Goal: Task Accomplishment & Management: Use online tool/utility

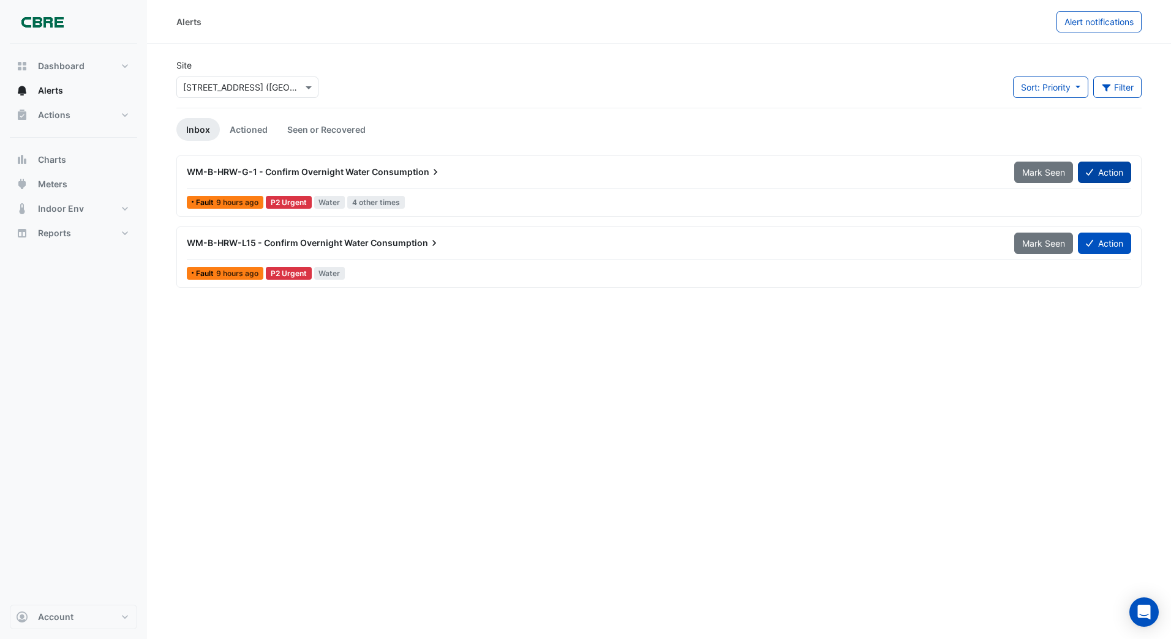
click at [1100, 172] on button "Action" at bounding box center [1104, 172] width 53 height 21
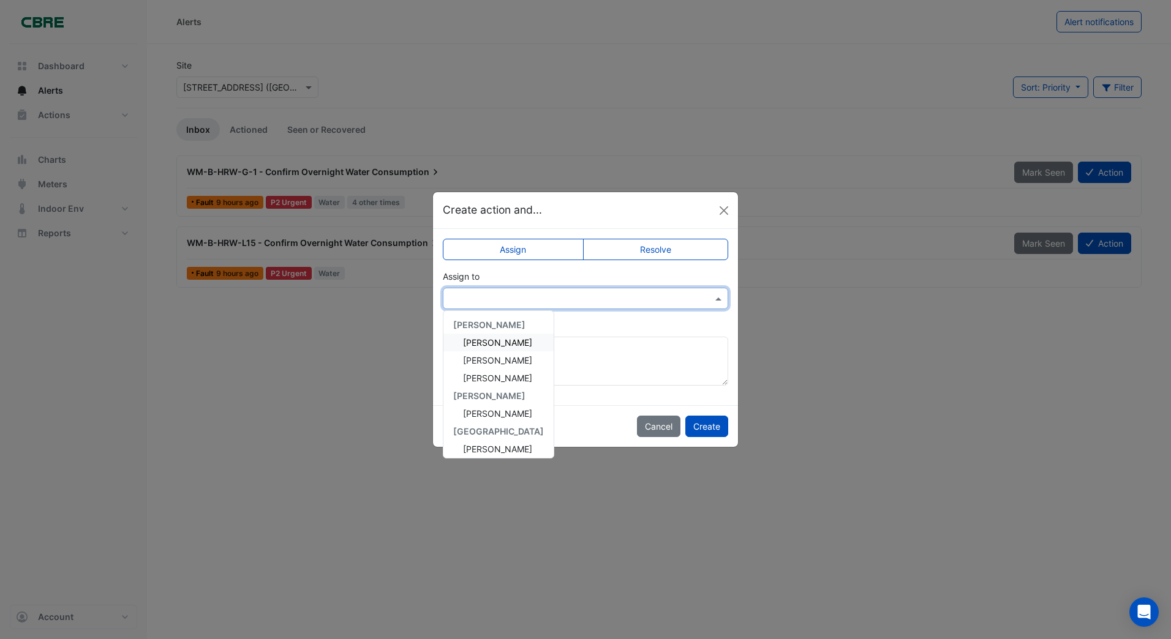
click at [501, 294] on input "text" at bounding box center [573, 299] width 247 height 13
click at [472, 408] on span "[PERSON_NAME]" at bounding box center [497, 406] width 69 height 10
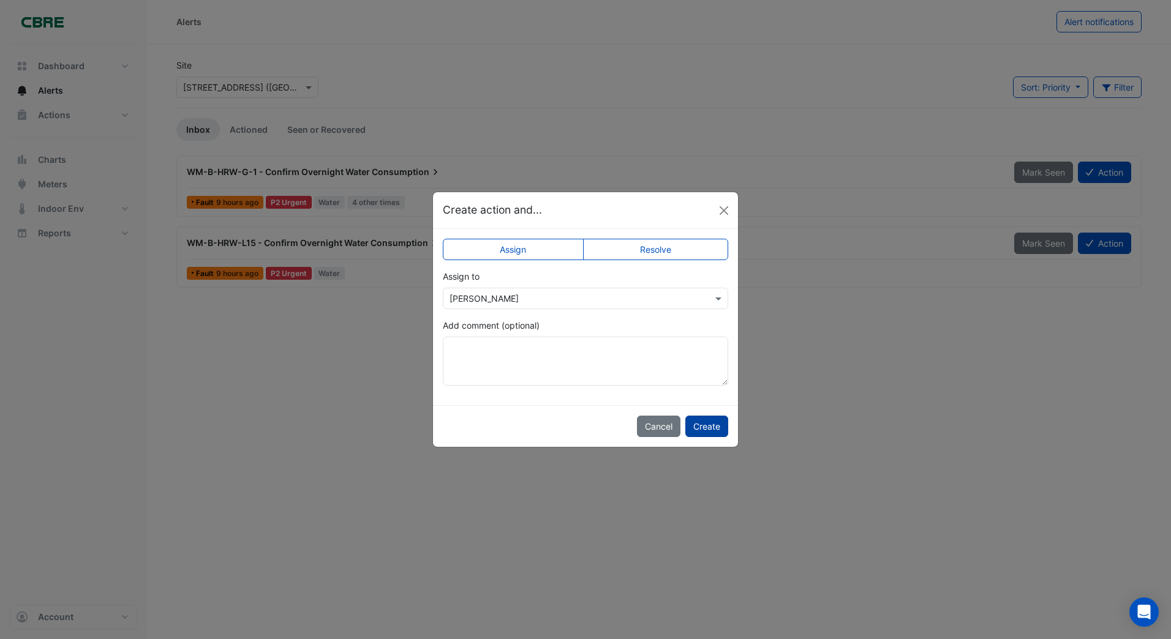
click at [704, 426] on button "Create" at bounding box center [706, 426] width 43 height 21
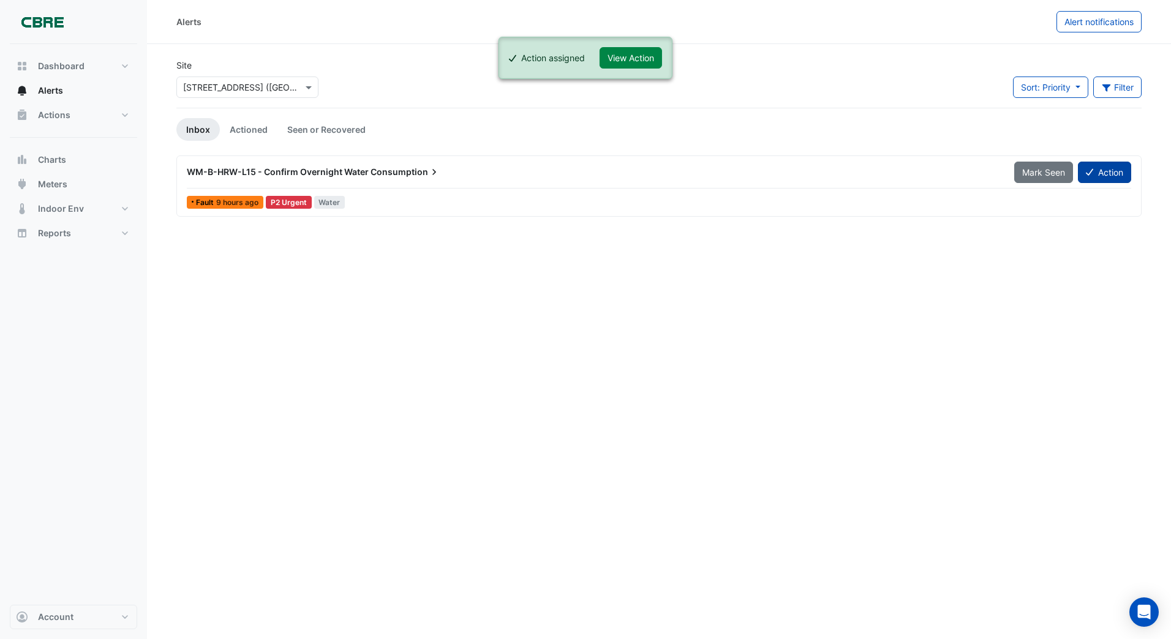
click at [1110, 176] on button "Action" at bounding box center [1104, 172] width 53 height 21
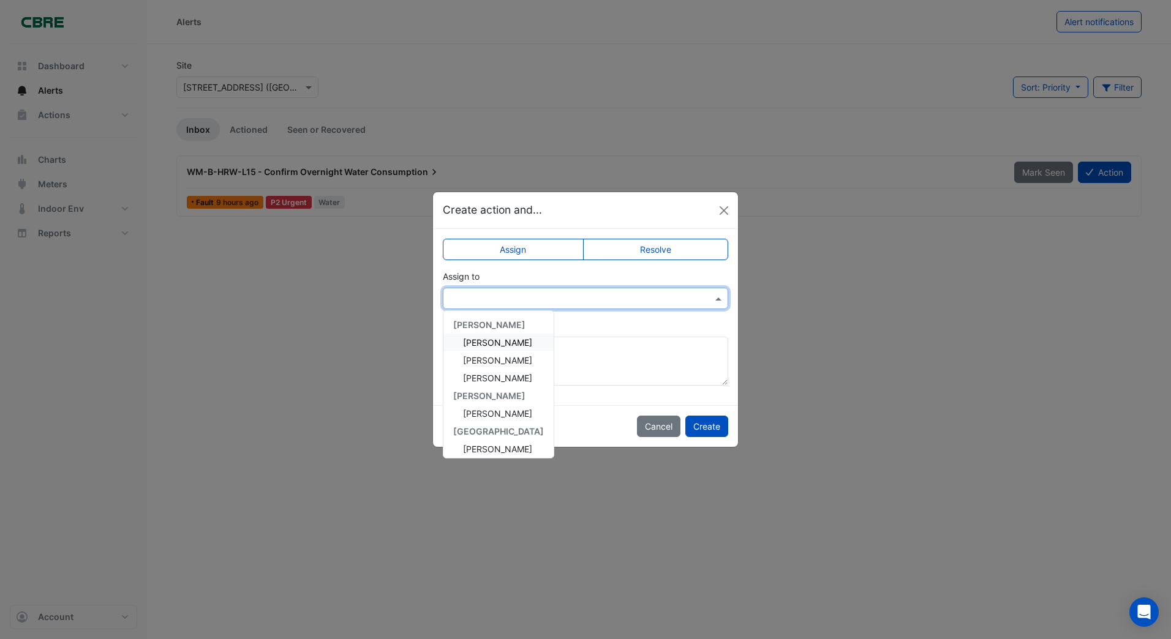
click at [518, 293] on input "text" at bounding box center [573, 299] width 247 height 13
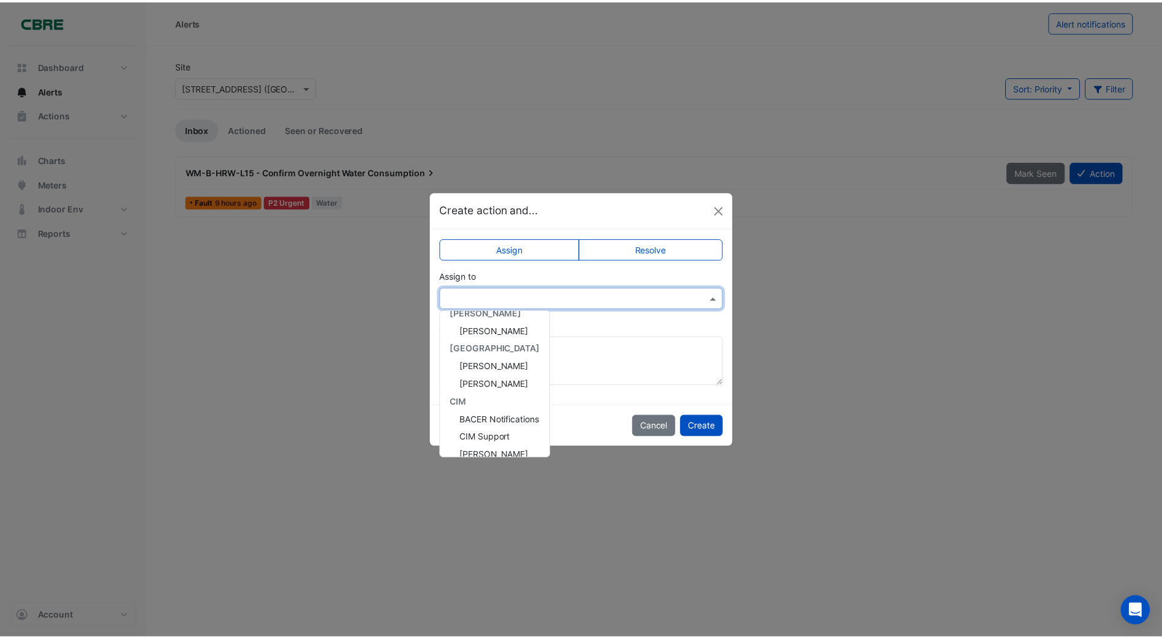
scroll to position [94, 0]
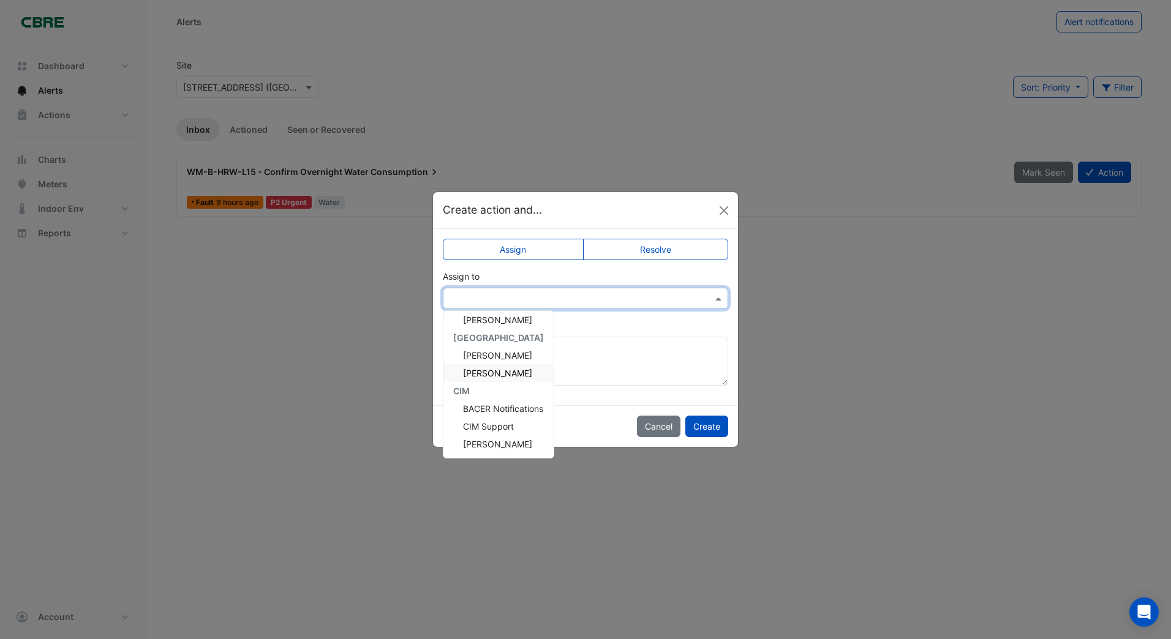
click at [498, 372] on span "[PERSON_NAME]" at bounding box center [497, 373] width 69 height 10
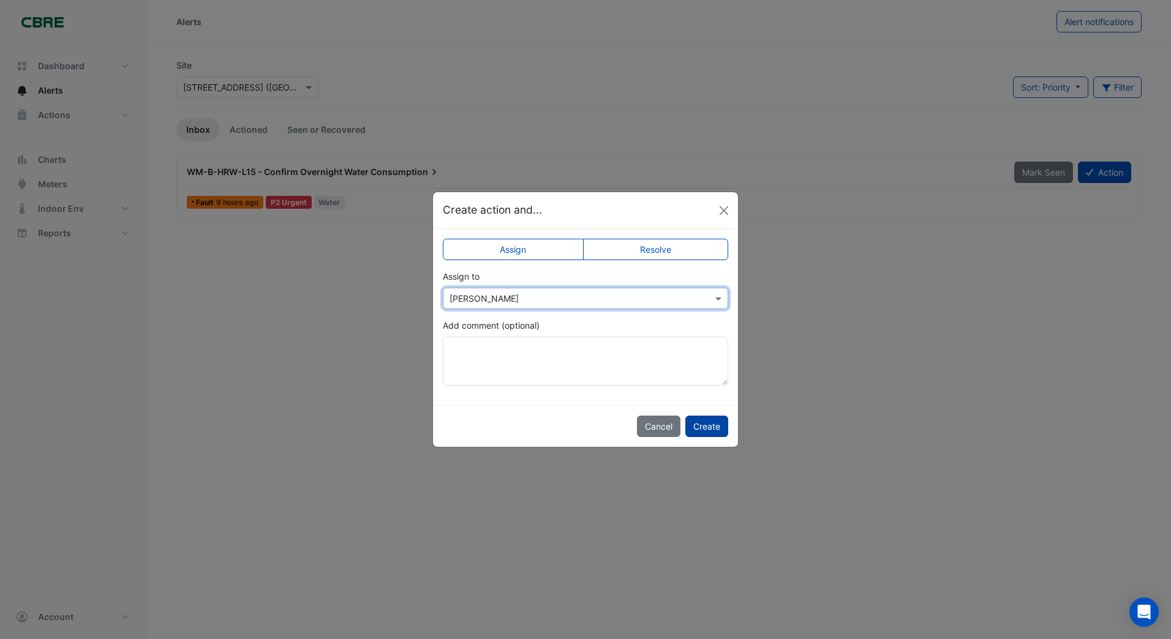
click at [704, 424] on button "Create" at bounding box center [706, 426] width 43 height 21
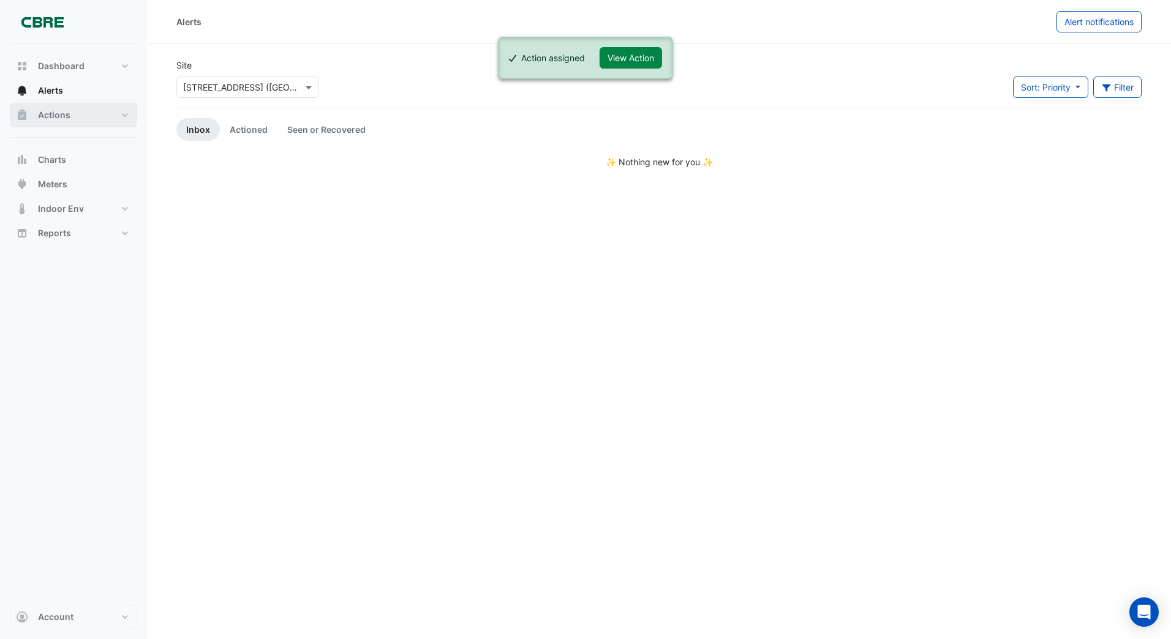
click at [60, 116] on span "Actions" at bounding box center [54, 115] width 32 height 12
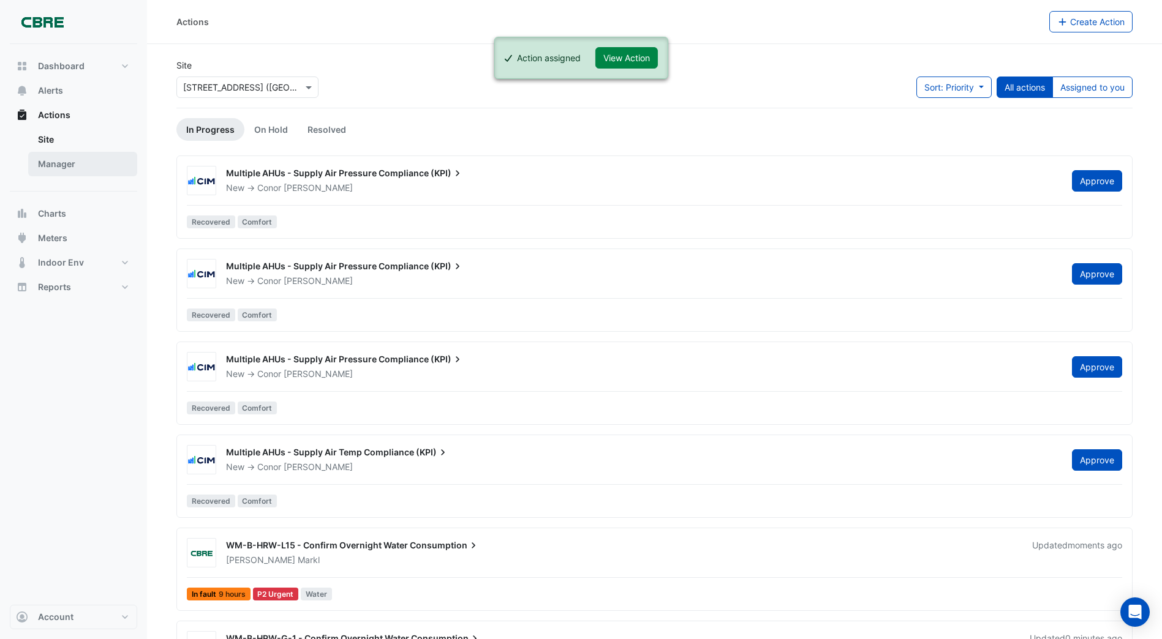
click at [64, 166] on link "Manager" at bounding box center [82, 164] width 109 height 24
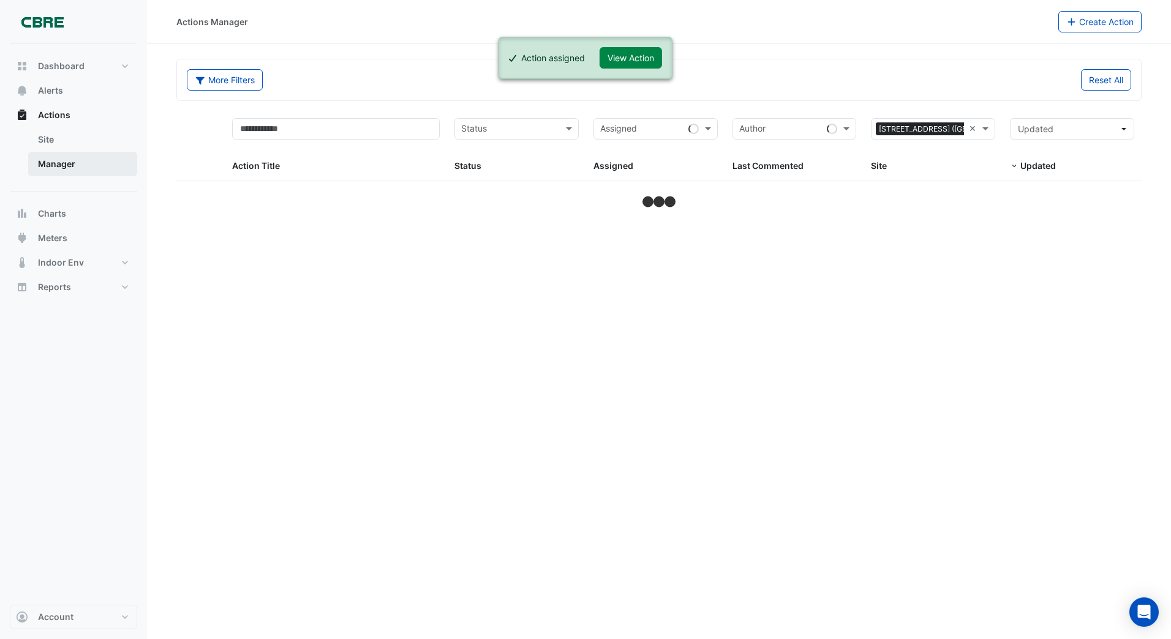
select select "***"
